Goal: Transaction & Acquisition: Purchase product/service

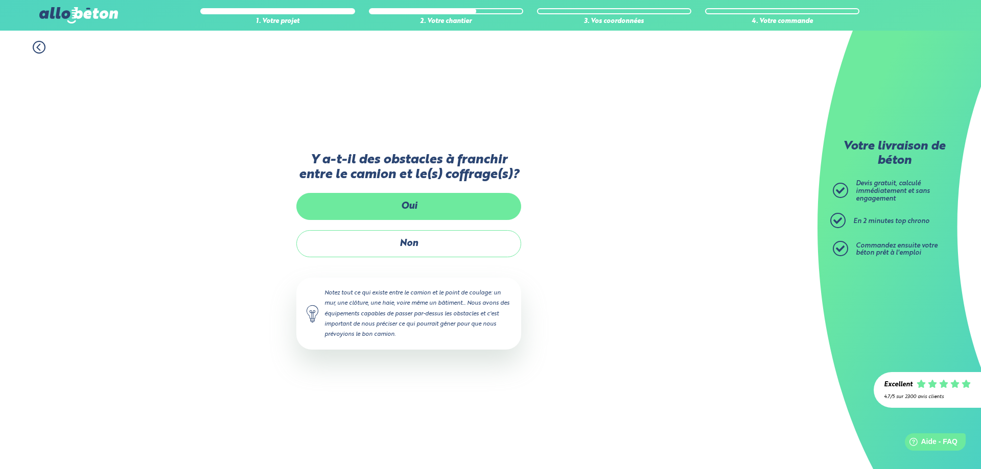
click at [372, 197] on label "Oui" at bounding box center [408, 206] width 225 height 27
click at [0, 0] on input "Oui" at bounding box center [0, 0] width 0 height 0
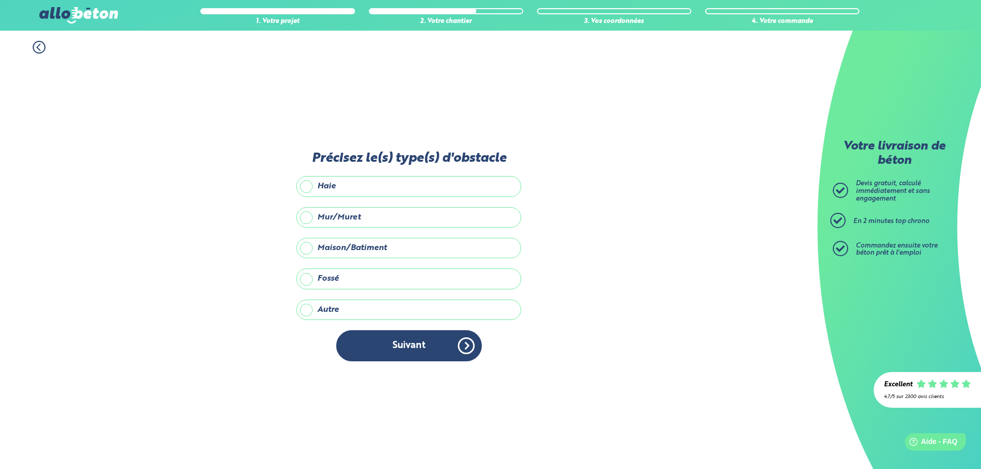
click at [305, 220] on label "Mur/Muret" at bounding box center [408, 217] width 225 height 20
click at [0, 0] on input "Mur/Muret" at bounding box center [0, 0] width 0 height 0
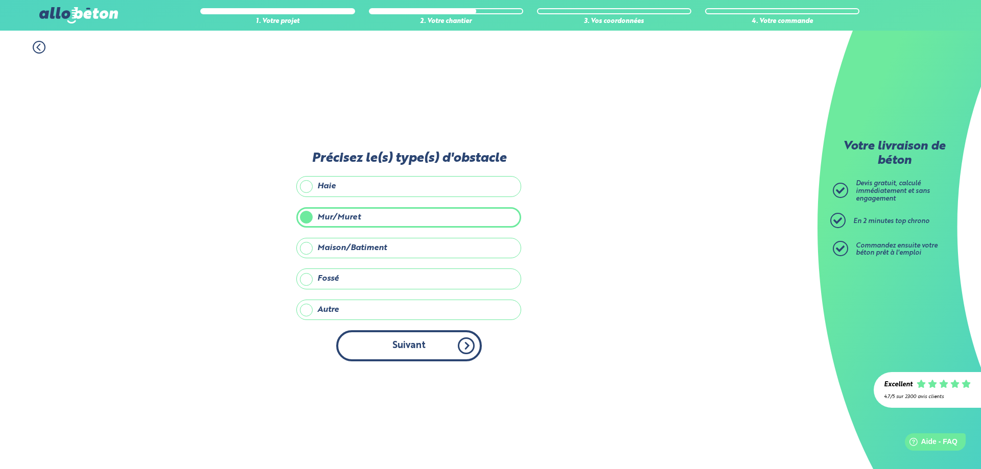
click at [400, 358] on button "Suivant" at bounding box center [409, 345] width 146 height 31
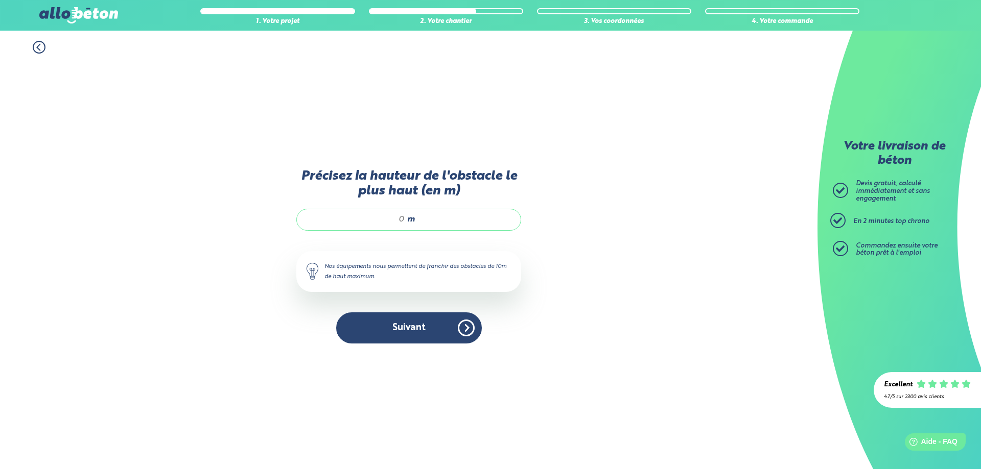
drag, startPoint x: 394, startPoint y: 221, endPoint x: 406, endPoint y: 221, distance: 12.3
click at [406, 221] on div "m" at bounding box center [408, 219] width 225 height 21
type input "2"
click at [421, 330] on button "Suivant" at bounding box center [409, 328] width 146 height 31
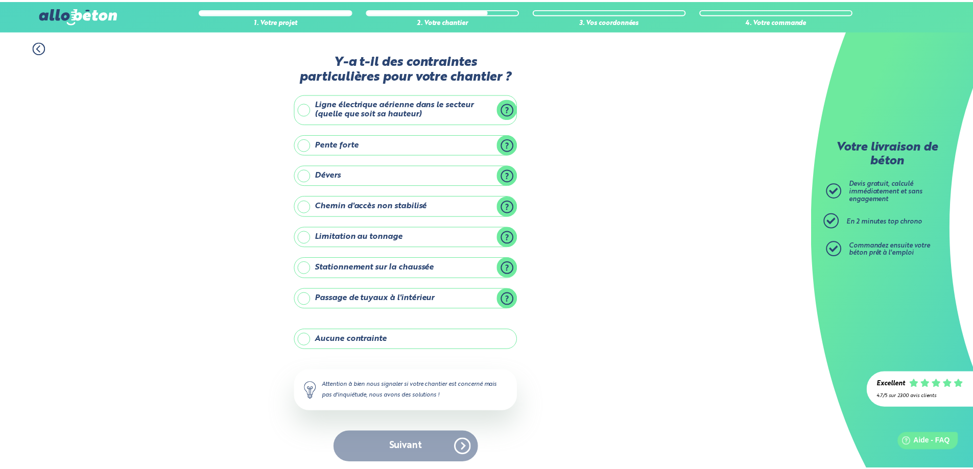
scroll to position [4, 0]
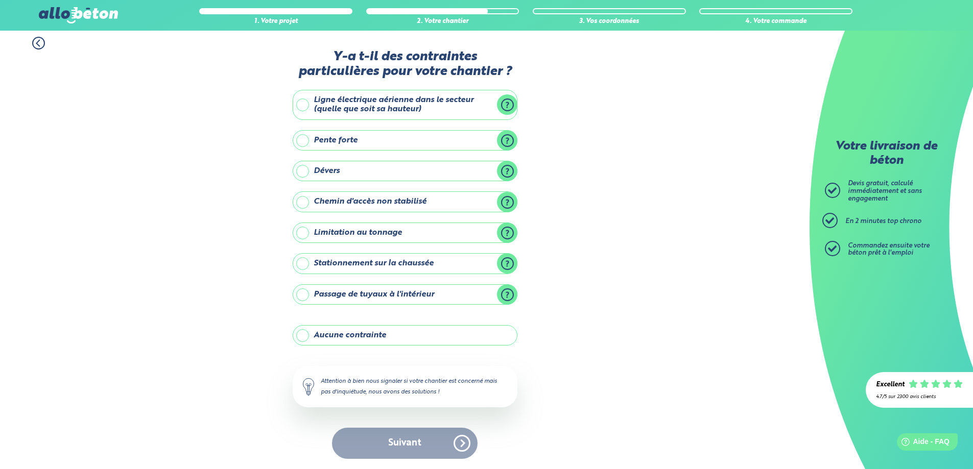
click at [507, 169] on label "Dévers" at bounding box center [405, 171] width 225 height 20
click at [0, 0] on input "Dévers" at bounding box center [0, 0] width 0 height 0
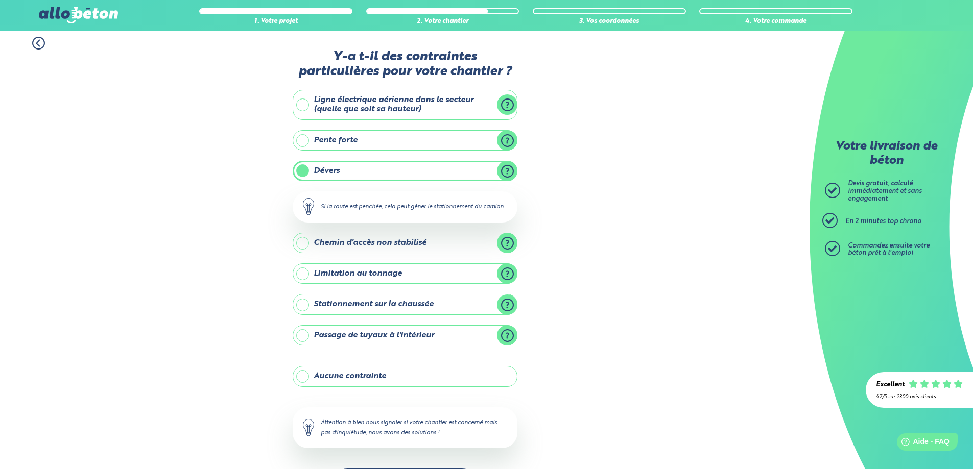
click at [507, 169] on label "Dévers" at bounding box center [405, 171] width 225 height 20
click at [0, 0] on input "Dévers" at bounding box center [0, 0] width 0 height 0
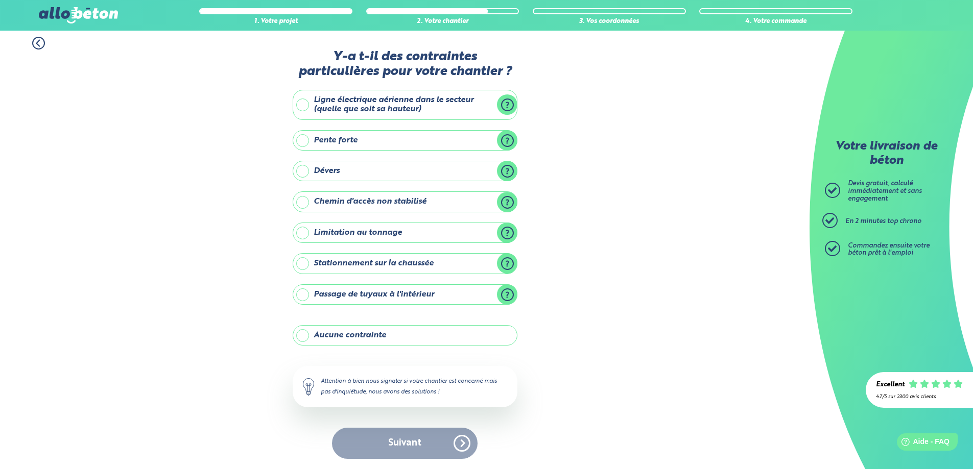
click at [312, 334] on label "Aucune contrainte" at bounding box center [405, 335] width 225 height 20
click at [0, 0] on input "Aucune contrainte" at bounding box center [0, 0] width 0 height 0
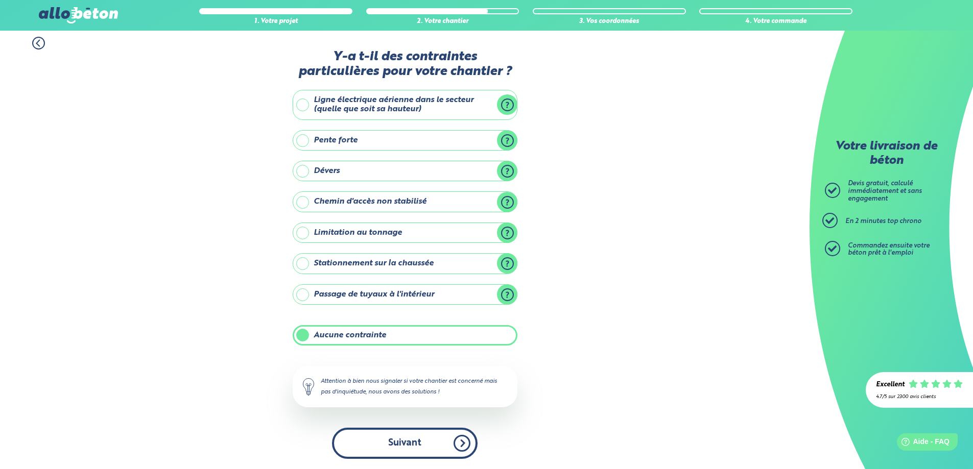
click at [409, 438] on button "Suivant" at bounding box center [405, 443] width 146 height 31
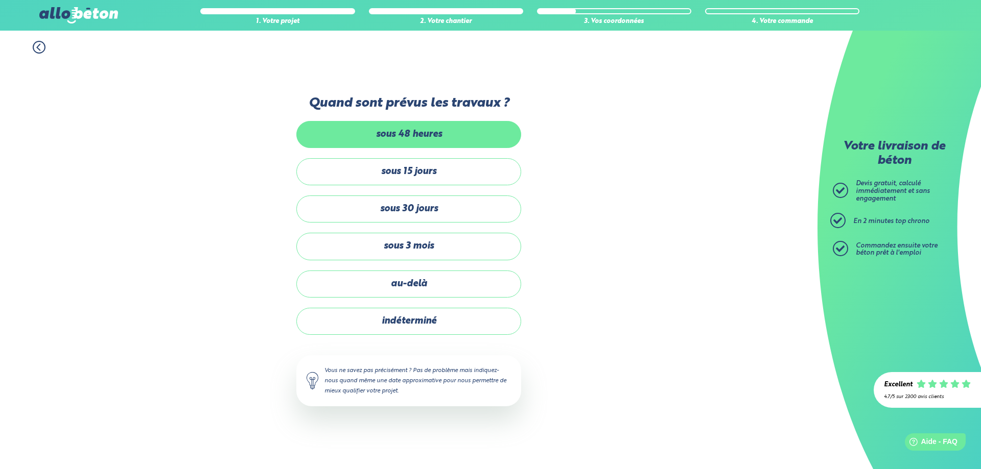
click at [425, 127] on label "sous 48 heures" at bounding box center [408, 134] width 225 height 27
click at [0, 0] on input "sous 48 heures" at bounding box center [0, 0] width 0 height 0
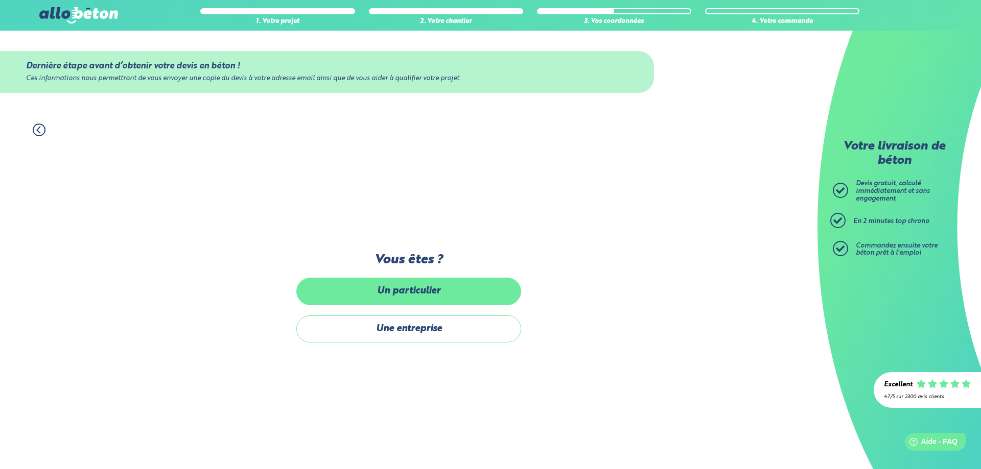
click at [390, 295] on label "Un particulier" at bounding box center [408, 291] width 225 height 27
click at [0, 0] on input "Un particulier" at bounding box center [0, 0] width 0 height 0
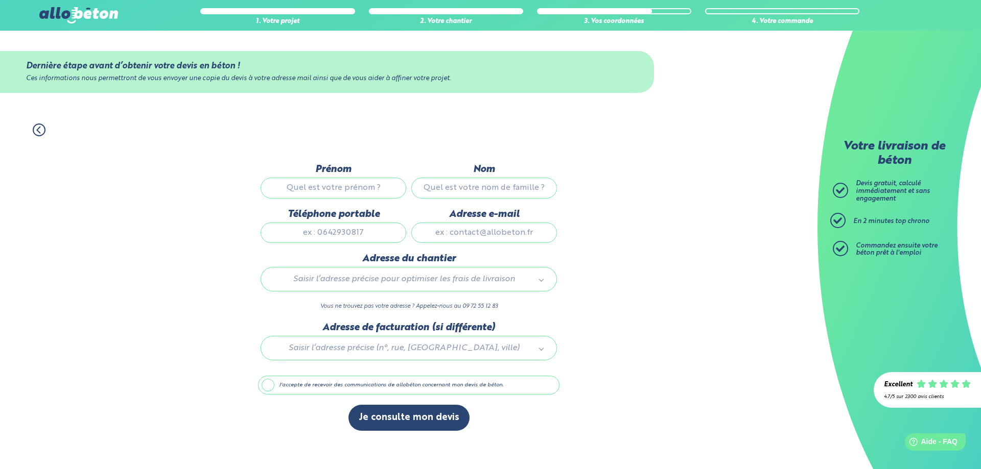
click at [350, 183] on input "Prénom" at bounding box center [333, 188] width 146 height 20
type input "Hugo"
type input "JEROME"
type input "0677966329"
type input "hugo-j@hotmail.fr"
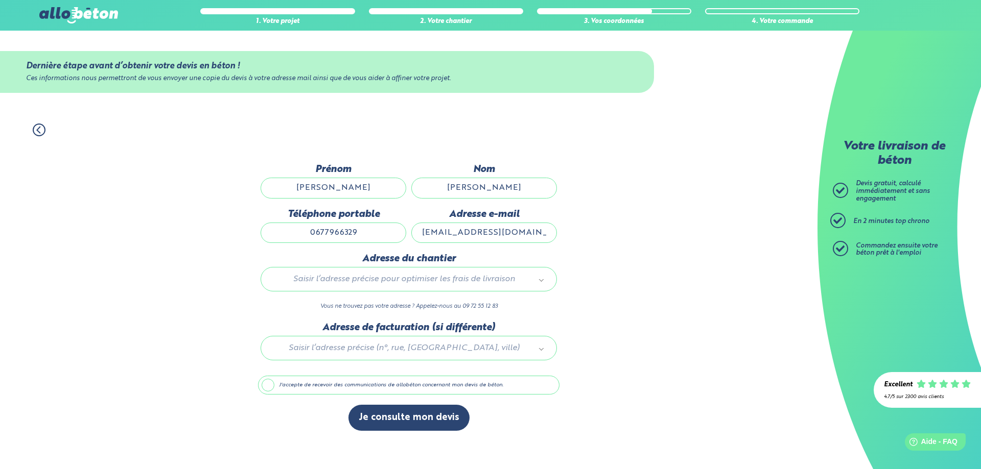
type input "11 RUE DES EGLANTINES, (12 ALLEE LUCIE AUBRAC)"
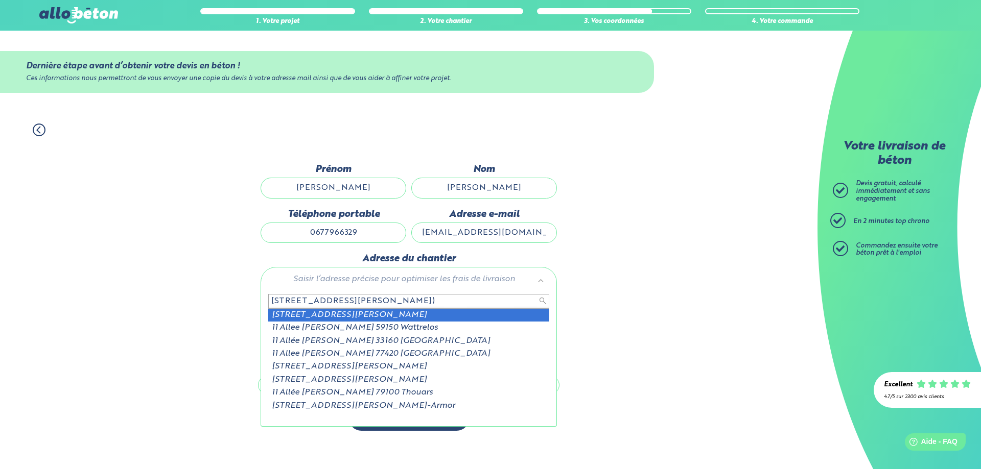
drag, startPoint x: 489, startPoint y: 300, endPoint x: 139, endPoint y: 300, distance: 349.4
click at [139, 300] on body "09 72 55 12 83 Conseils et Appel Gratuits nos produits le béton prêt à l'emploi…" at bounding box center [490, 234] width 981 height 469
type input "92 rue de la pierre"
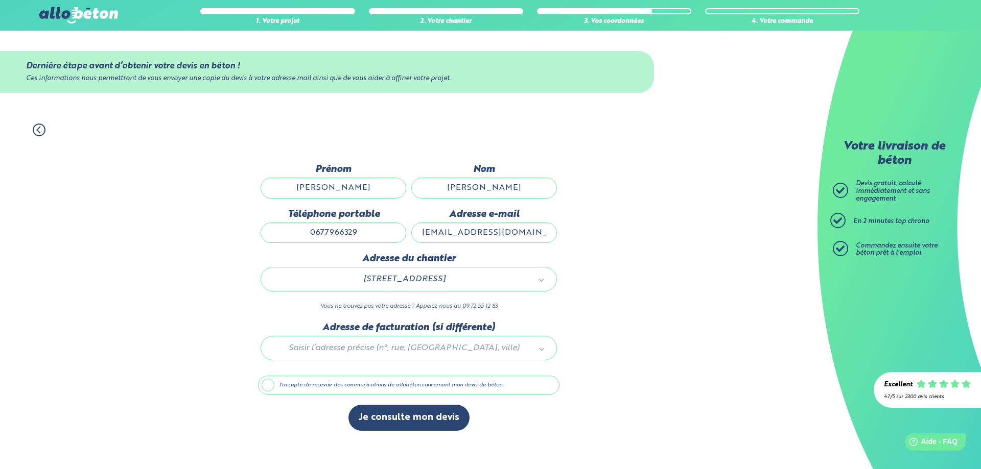
click at [265, 389] on label "J'accepte de recevoir des communications de allobéton concernant mon devis de b…" at bounding box center [408, 385] width 301 height 19
click at [0, 0] on input "J'accepte de recevoir des communications de allobéton concernant mon devis de b…" at bounding box center [0, 0] width 0 height 0
click at [266, 385] on label "J'accepte de recevoir des communications de allobéton concernant mon devis de b…" at bounding box center [408, 385] width 301 height 19
click at [0, 0] on input "J'accepte de recevoir des communications de allobéton concernant mon devis de b…" at bounding box center [0, 0] width 0 height 0
click at [269, 386] on label "J'accepte de recevoir des communications de allobéton concernant mon devis de b…" at bounding box center [408, 385] width 301 height 19
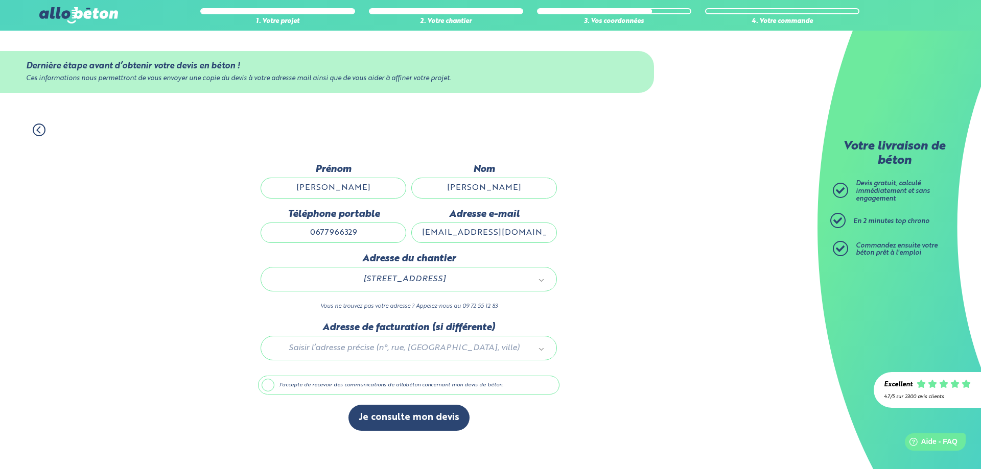
click at [0, 0] on input "J'accepte de recevoir des communications de allobéton concernant mon devis de b…" at bounding box center [0, 0] width 0 height 0
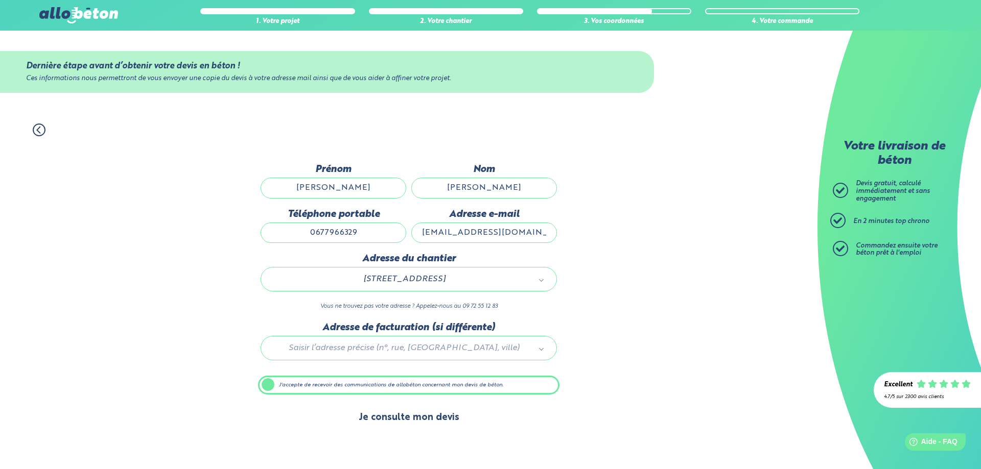
click at [408, 422] on button "Je consulte mon devis" at bounding box center [408, 418] width 121 height 26
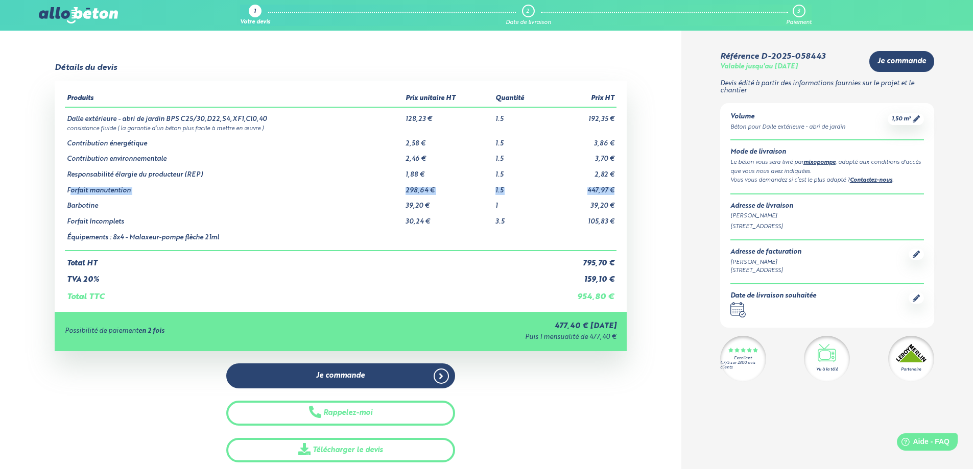
drag, startPoint x: 69, startPoint y: 192, endPoint x: 614, endPoint y: 192, distance: 545.0
click at [614, 192] on tr "Forfait manutention 298,64 € 1.5 447,97 €" at bounding box center [341, 187] width 552 height 16
click at [918, 297] on icon at bounding box center [916, 298] width 7 height 7
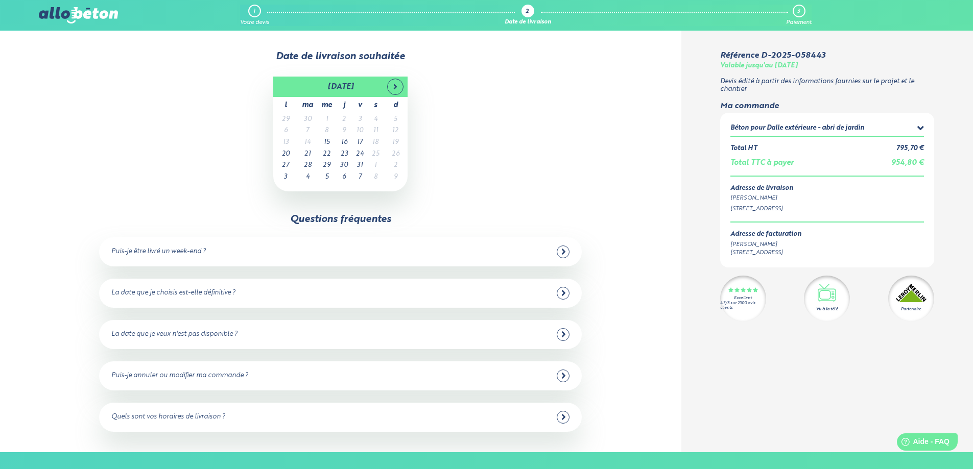
click at [376, 143] on td "18" at bounding box center [375, 143] width 15 height 12
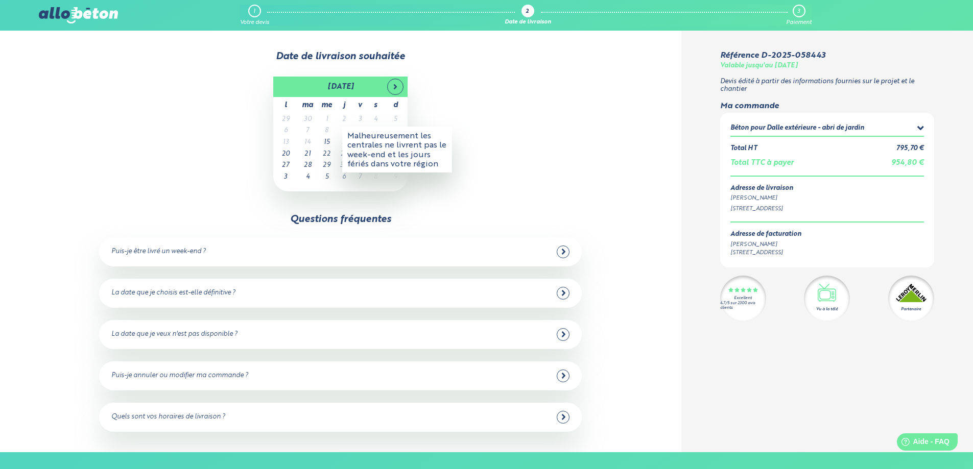
click at [376, 143] on div "Malheureusement les centrales ne livrent pas le week-end et les jours fériés da…" at bounding box center [397, 150] width 110 height 46
click at [209, 243] on div "Puis-je être livré un week-end ? Non malheureusement, nous n'avons pas de centr…" at bounding box center [340, 252] width 483 height 29
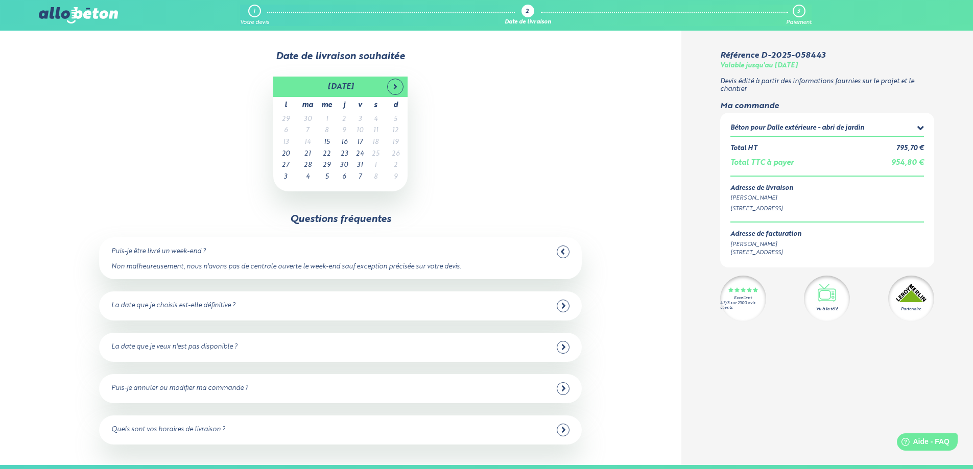
click at [206, 246] on div "Puis-je être livré un week-end ?" at bounding box center [340, 252] width 458 height 13
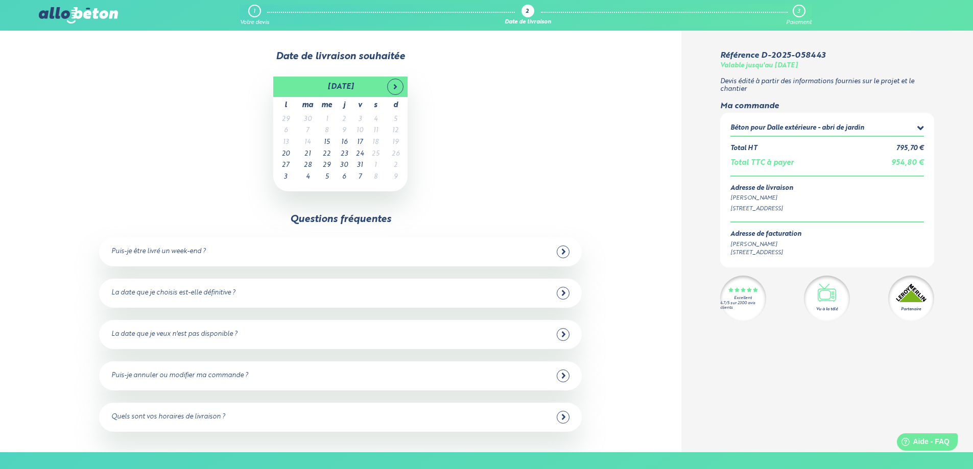
click at [361, 139] on td "17" at bounding box center [360, 143] width 16 height 12
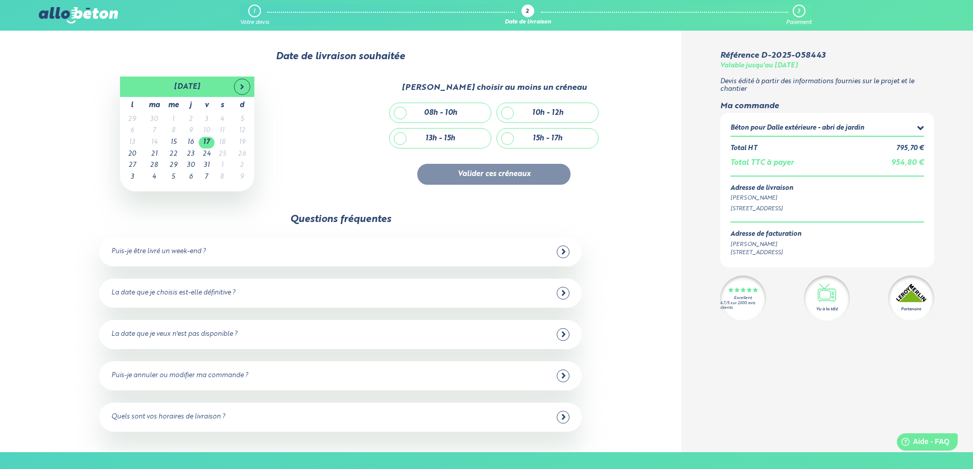
click at [508, 140] on div "15h - 17h" at bounding box center [547, 138] width 101 height 19
checkbox input "true"
click at [504, 177] on button "Valider ces créneaux" at bounding box center [493, 174] width 153 height 21
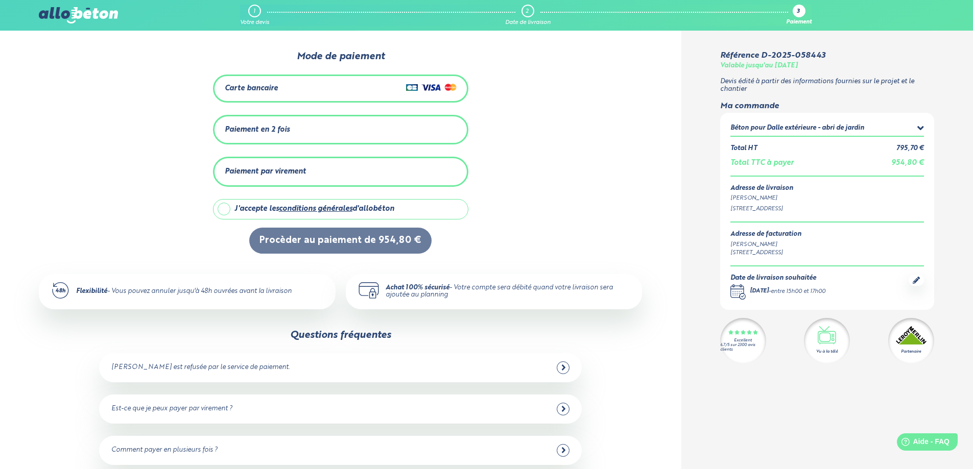
click at [263, 10] on link "1 Votre devis" at bounding box center [254, 15] width 29 height 21
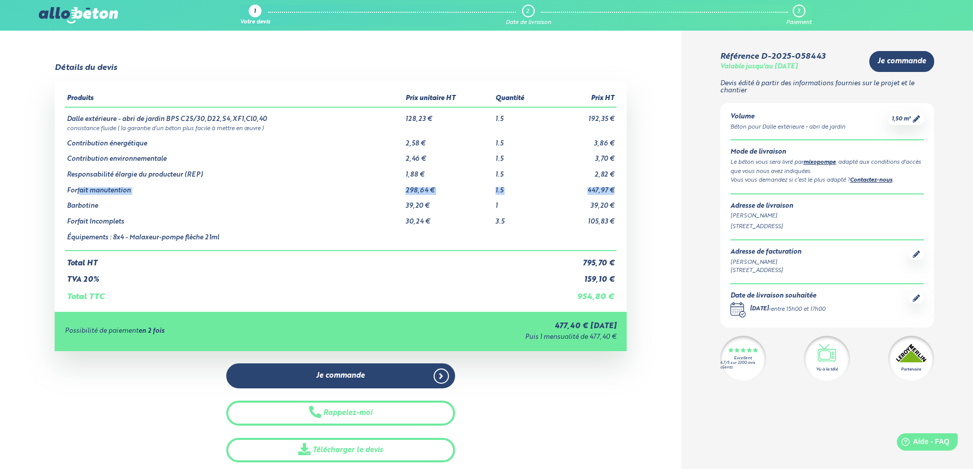
drag, startPoint x: 81, startPoint y: 191, endPoint x: 613, endPoint y: 191, distance: 532.7
click at [613, 191] on tr "Forfait manutention 298,64 € 1.5 447,97 €" at bounding box center [341, 187] width 552 height 16
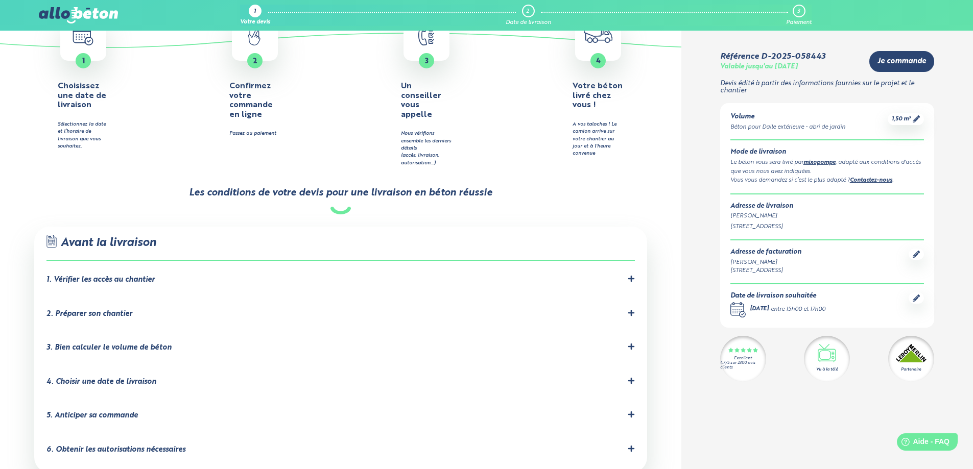
scroll to position [613, 0]
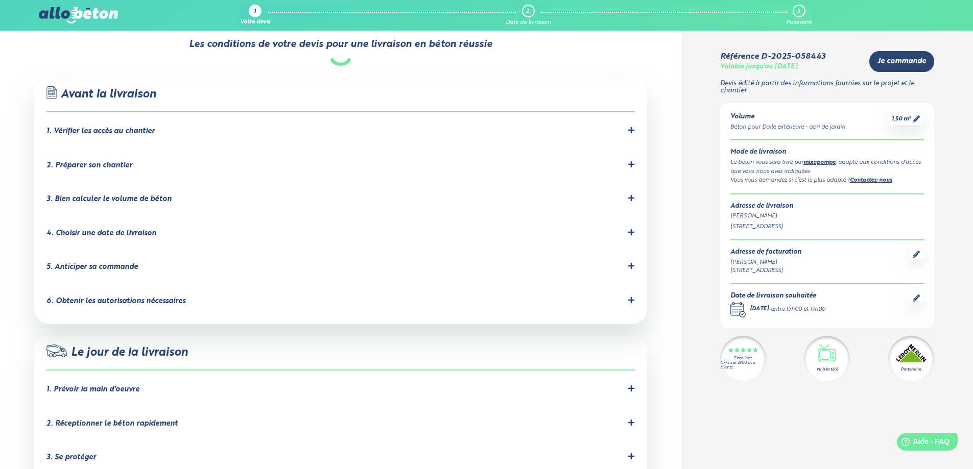
click at [155, 385] on div "1. Prévoir la main d'oeuvre" at bounding box center [340, 390] width 588 height 10
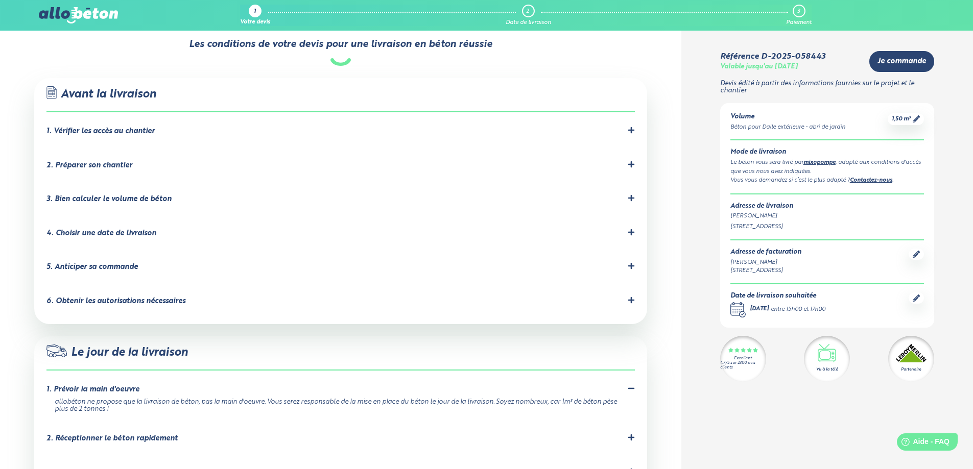
click at [150, 435] on div "2. Réceptionner le béton rapidement" at bounding box center [111, 439] width 131 height 9
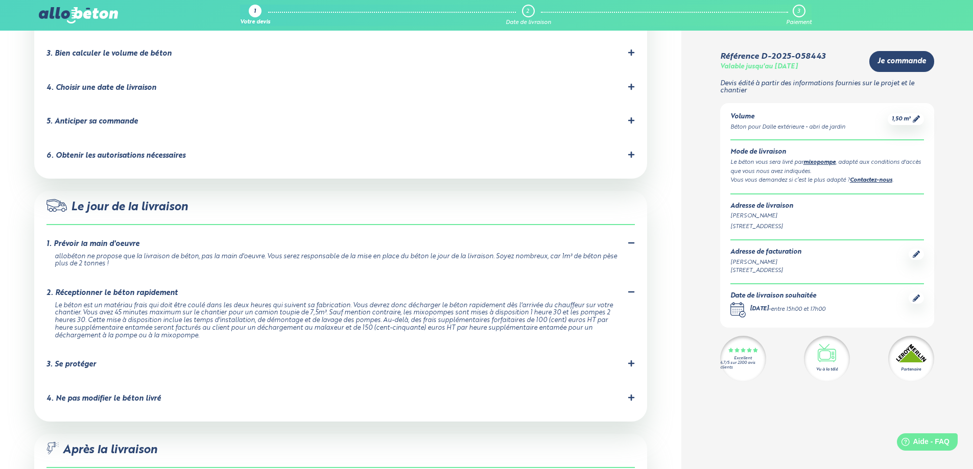
scroll to position [766, 0]
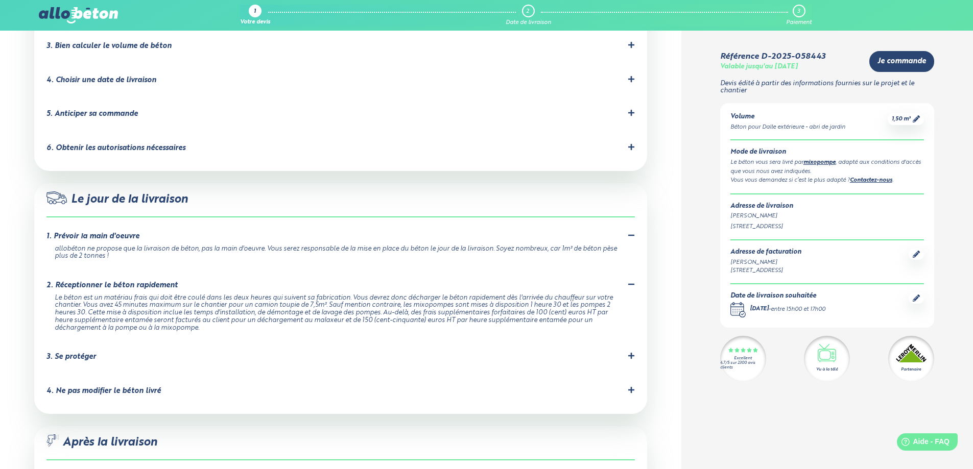
click at [115, 342] on li "3. Se protéger Prévoyez les équipements de protection nécessaires pour éviter t…" at bounding box center [340, 359] width 588 height 34
click at [98, 352] on div "3. Se protéger" at bounding box center [340, 357] width 588 height 10
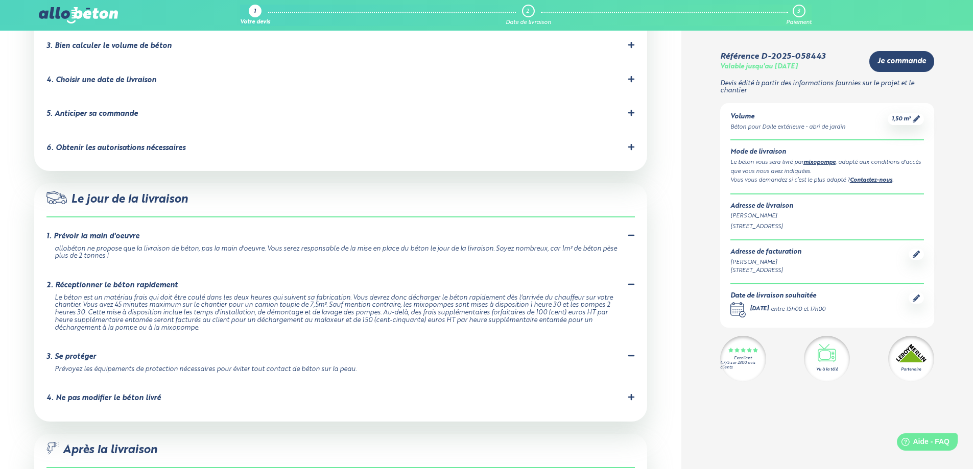
click at [124, 394] on div "4. Ne pas modifier le béton livré" at bounding box center [103, 398] width 114 height 9
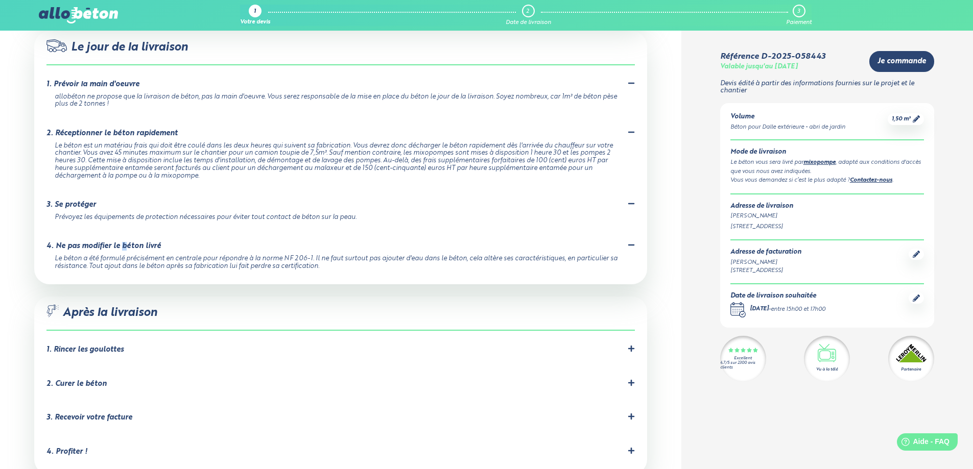
scroll to position [919, 0]
click at [104, 345] on div "1. Rincer les goulottes" at bounding box center [84, 349] width 77 height 9
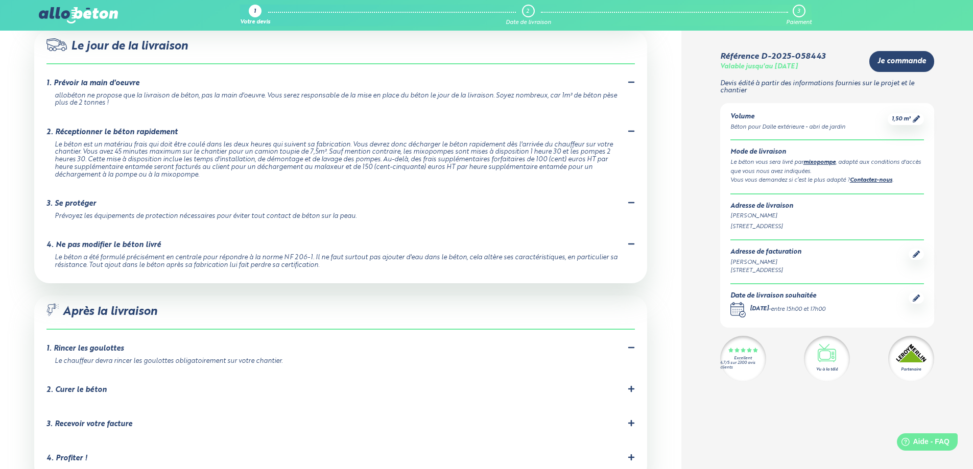
click at [84, 386] on div "2. Curer le béton" at bounding box center [76, 390] width 60 height 9
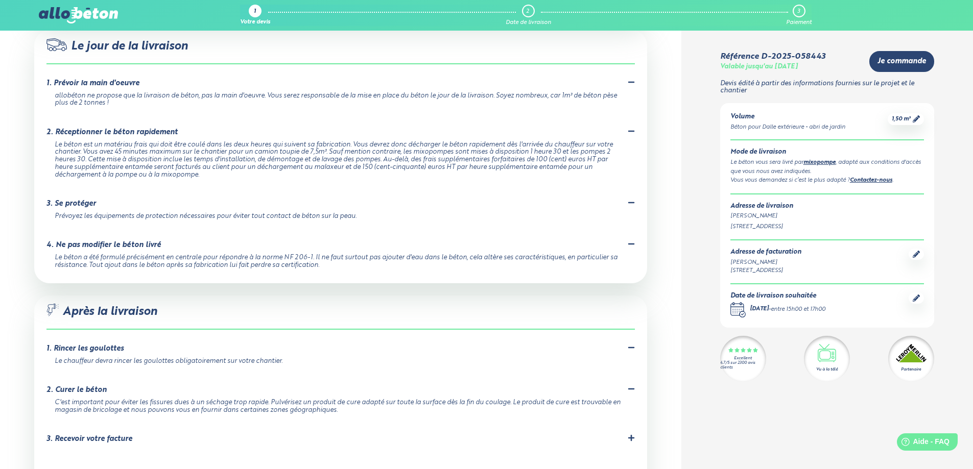
click at [68, 435] on div "3. Recevoir votre facture" at bounding box center [89, 439] width 86 height 9
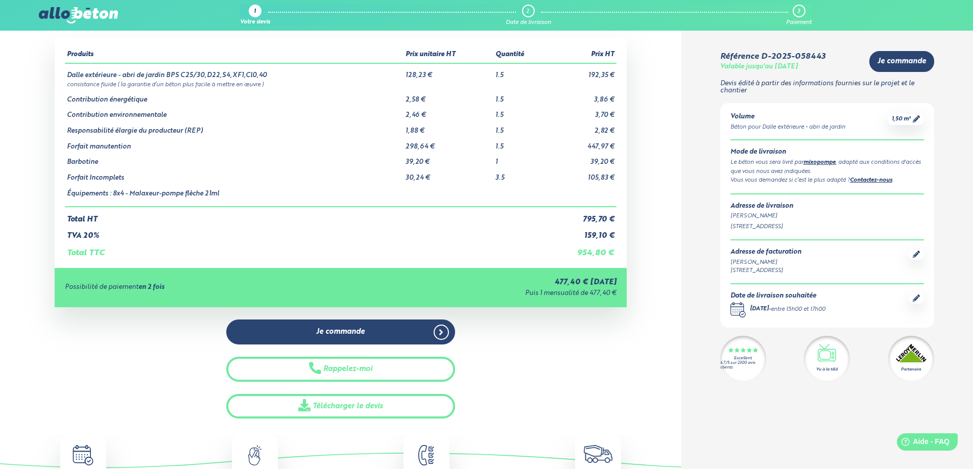
scroll to position [0, 0]
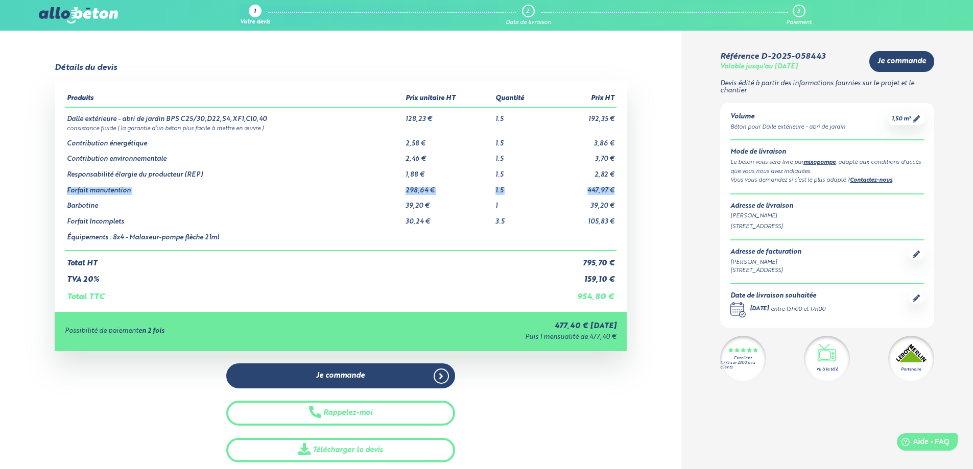
drag, startPoint x: 615, startPoint y: 189, endPoint x: 67, endPoint y: 188, distance: 547.6
click at [67, 188] on tr "Forfait manutention 298,64 € 1.5 447,97 €" at bounding box center [341, 187] width 552 height 16
